Goal: Task Accomplishment & Management: Use online tool/utility

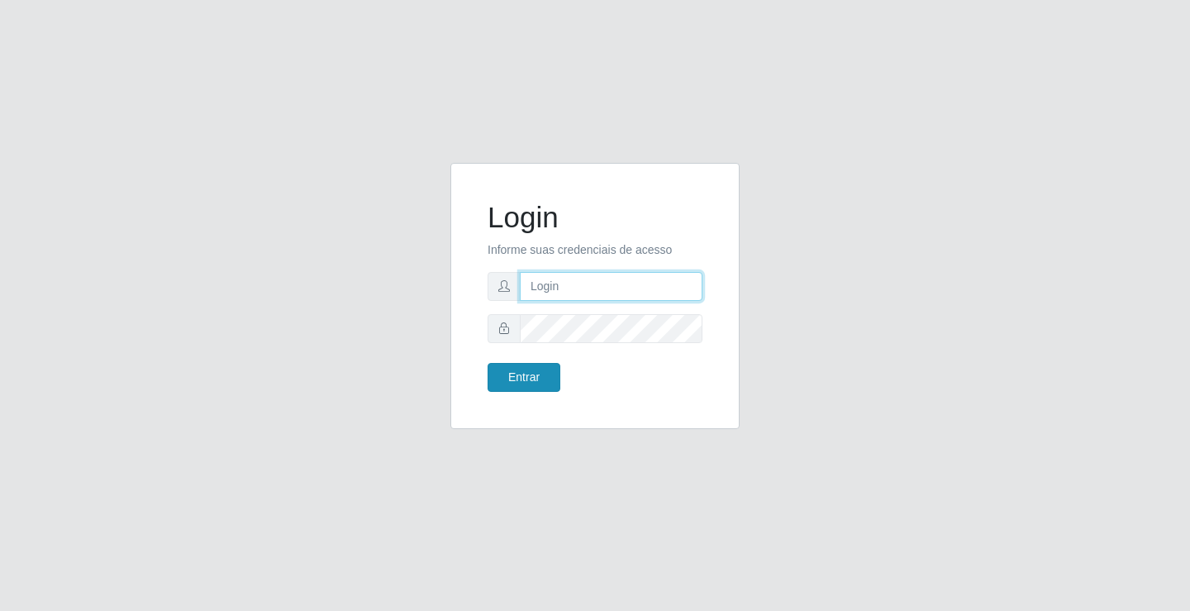
type input "[EMAIL_ADDRESS][DOMAIN_NAME]"
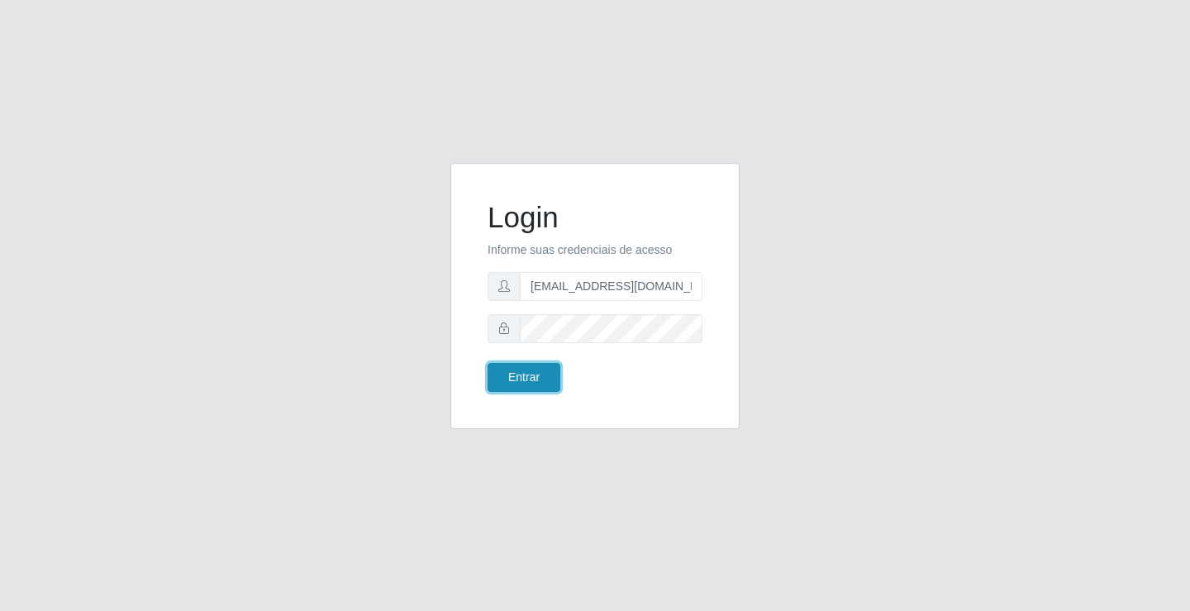
click at [543, 383] on button "Entrar" at bounding box center [524, 377] width 73 height 29
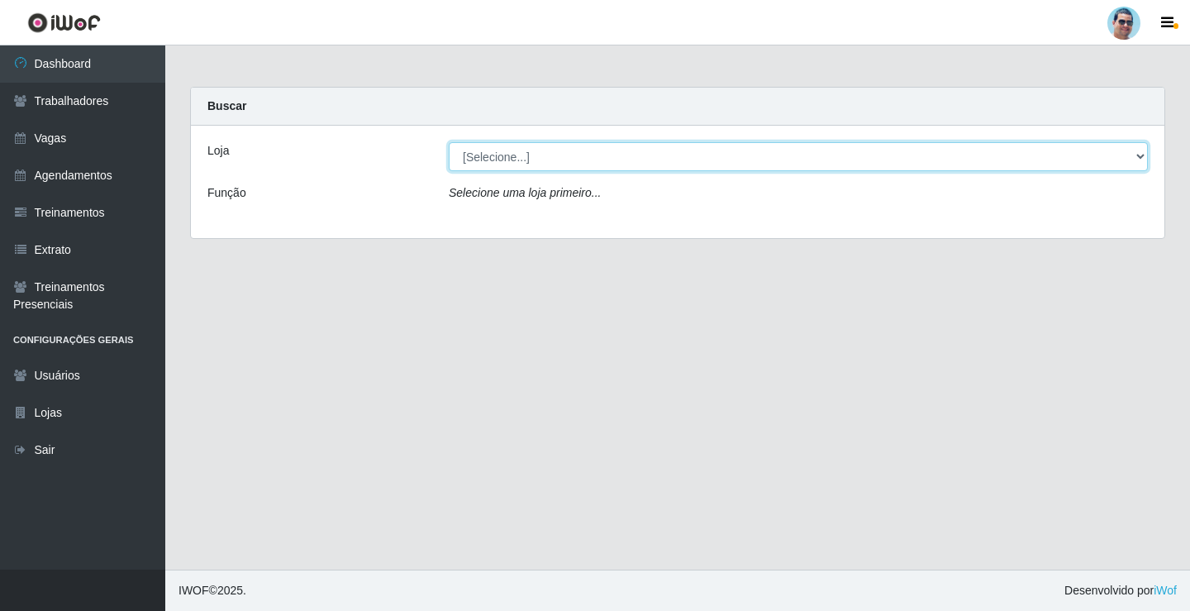
click at [529, 154] on select "[Selecione...] Mercadinho Extrabom" at bounding box center [798, 156] width 699 height 29
select select "175"
click at [449, 142] on select "[Selecione...] Mercadinho Extrabom" at bounding box center [798, 156] width 699 height 29
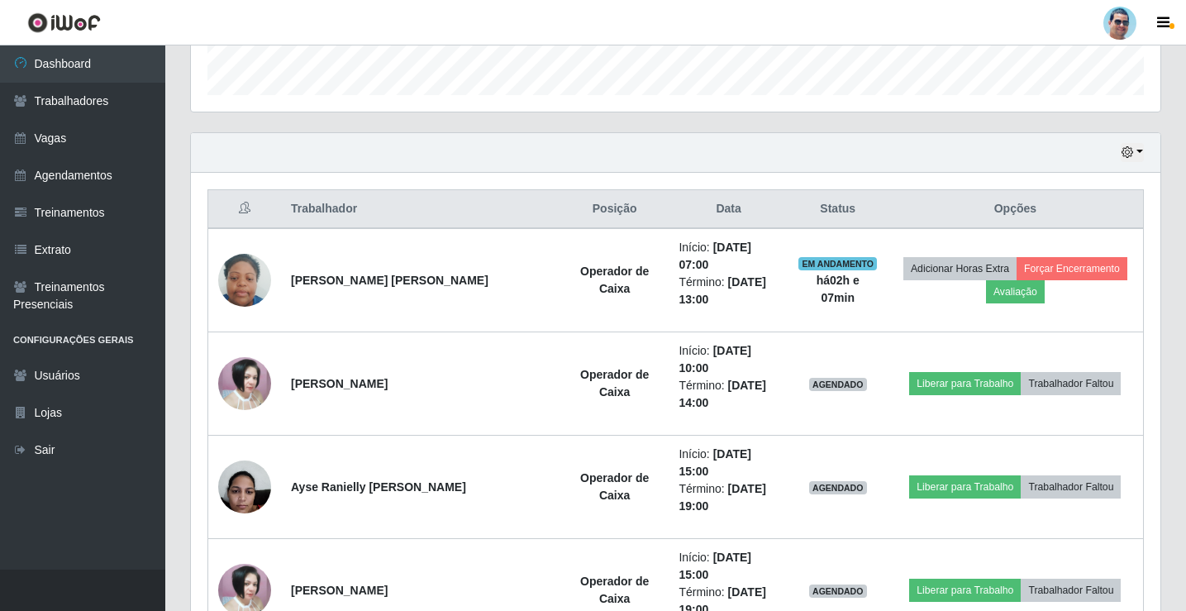
scroll to position [579, 0]
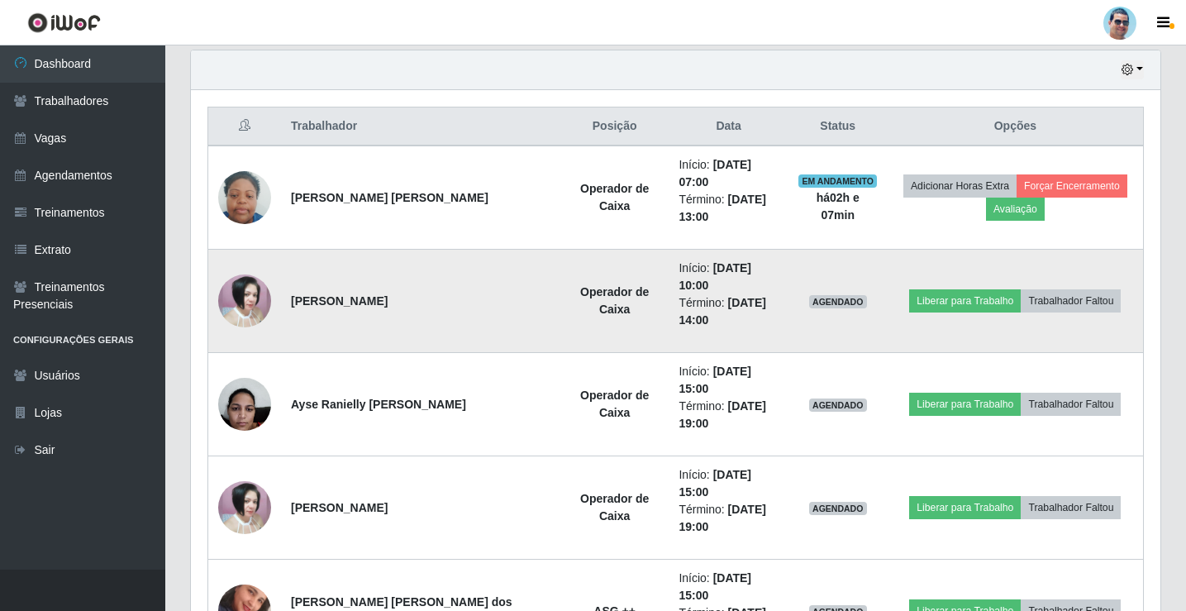
click at [232, 274] on img at bounding box center [244, 300] width 53 height 53
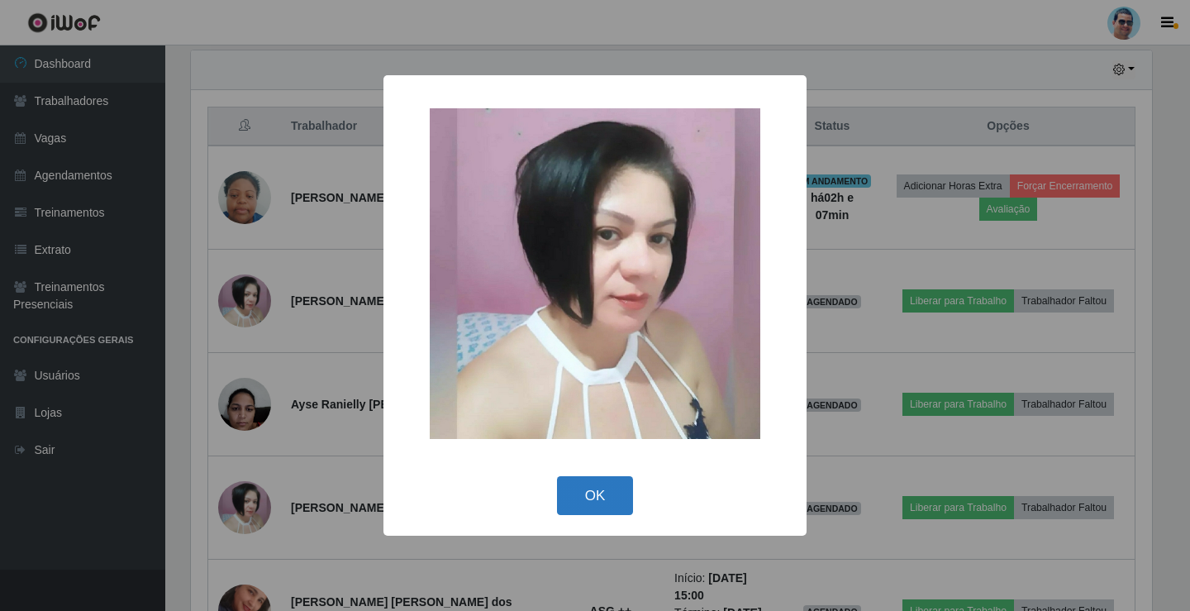
click at [592, 501] on button "OK" at bounding box center [595, 495] width 77 height 39
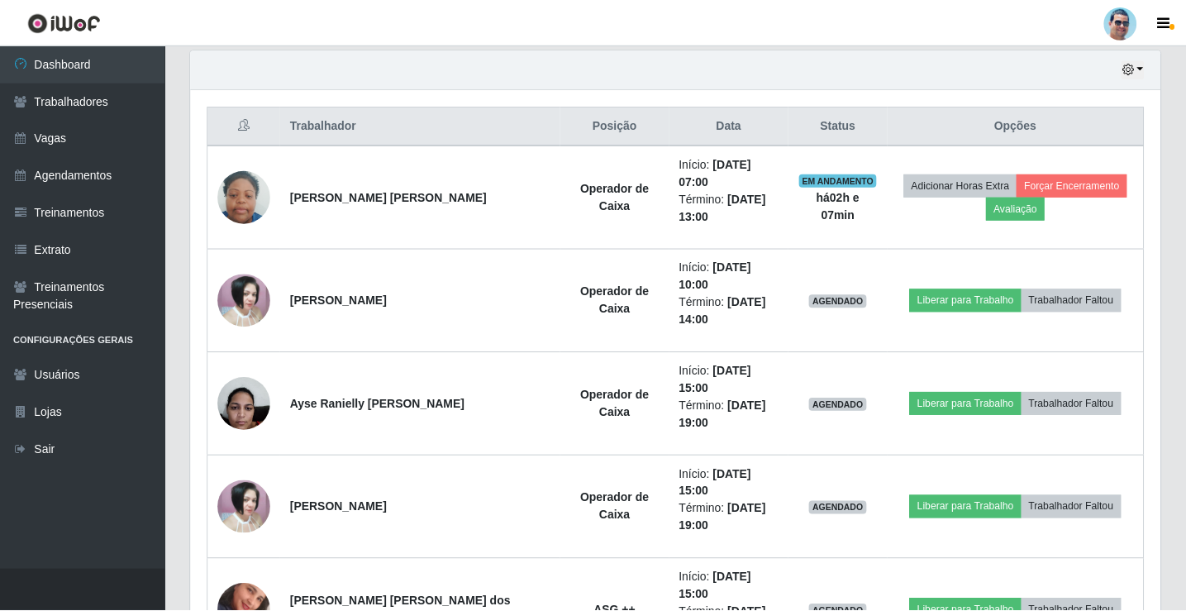
scroll to position [343, 970]
